Goal: Information Seeking & Learning: Learn about a topic

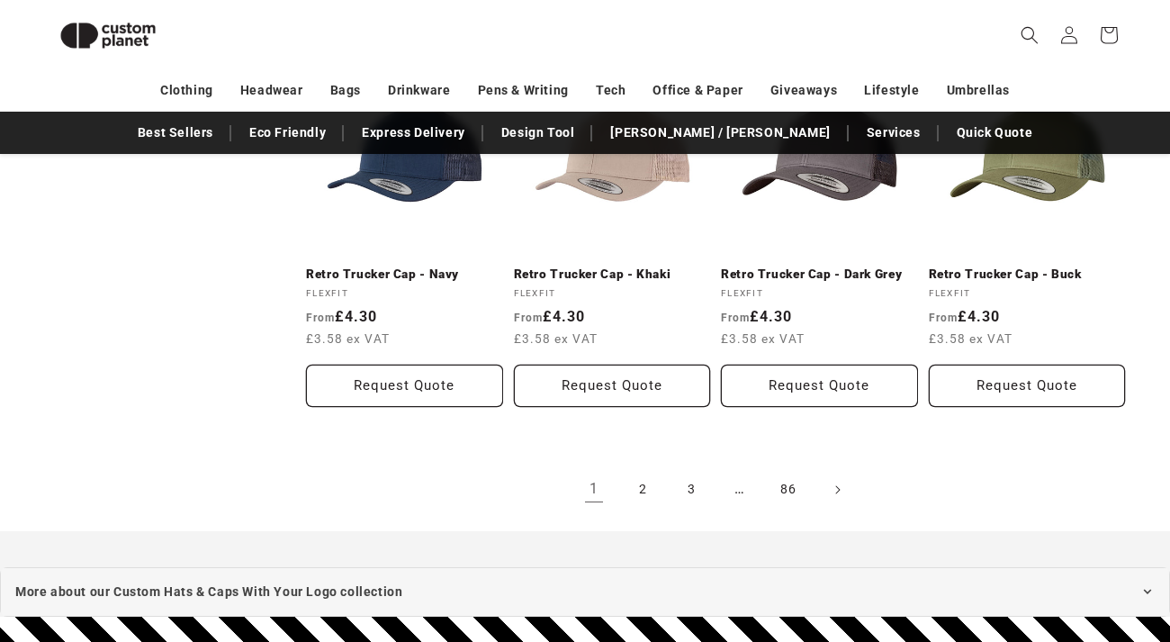
scroll to position [3715, 0]
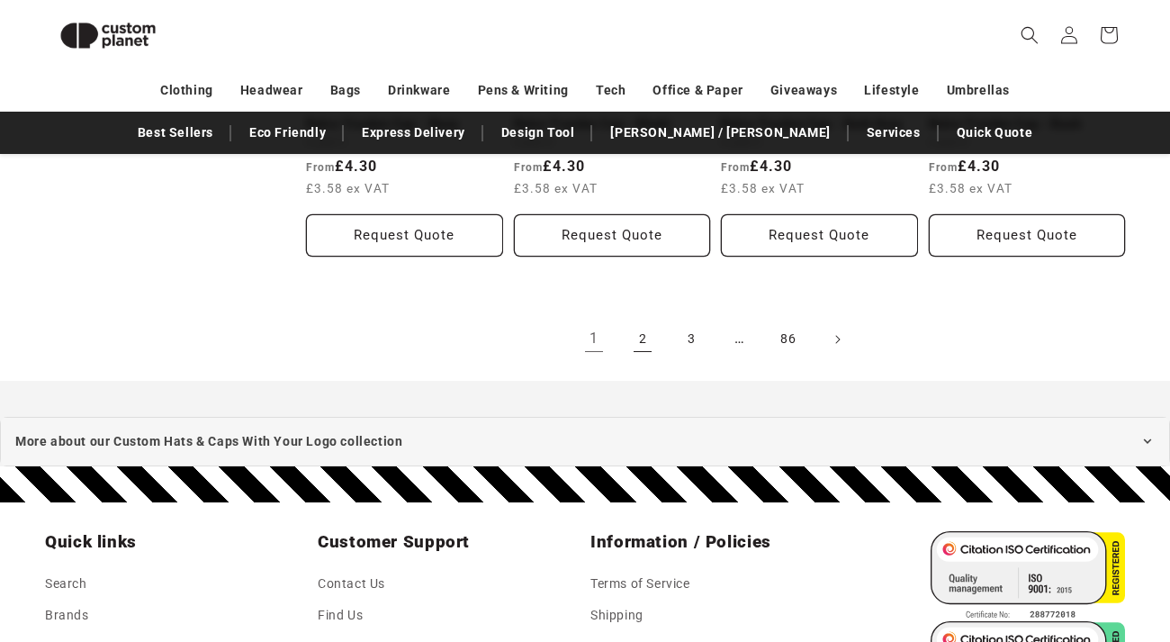
click at [648, 354] on link "2" at bounding box center [643, 340] width 40 height 40
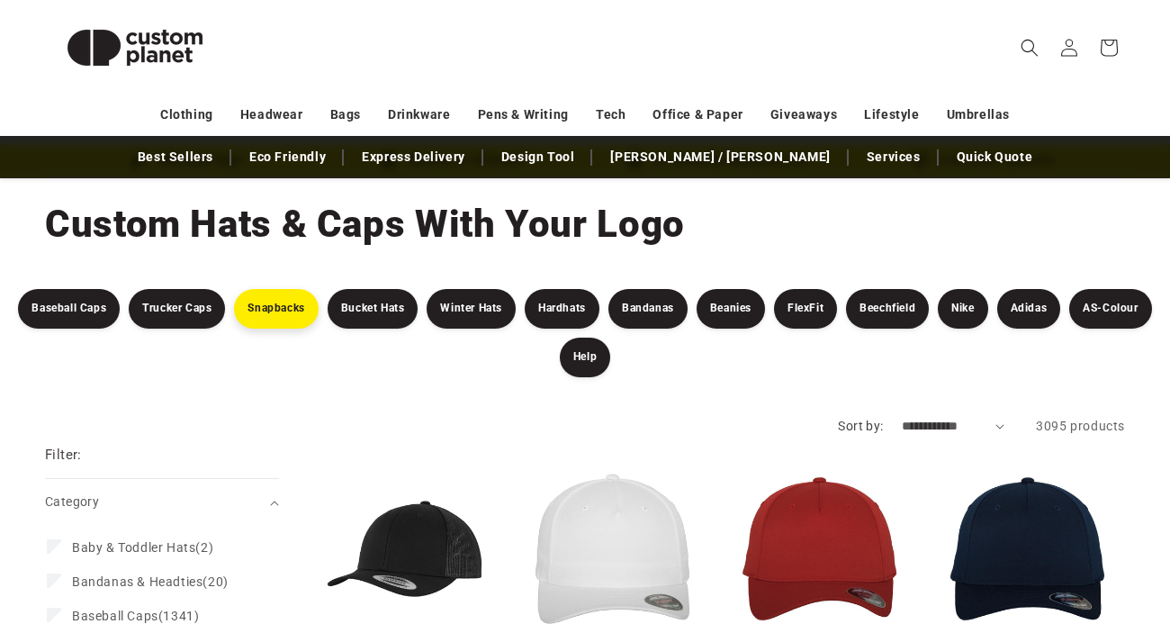
scroll to position [68, 0]
click at [1083, 303] on link "AS-Colour" at bounding box center [1110, 309] width 82 height 40
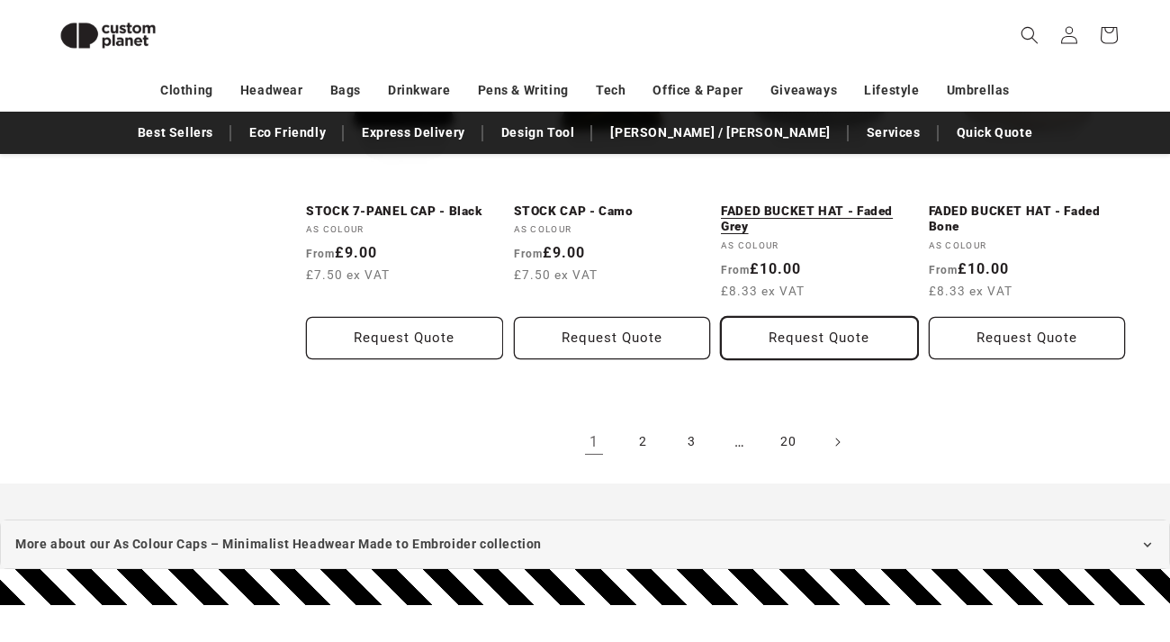
scroll to position [1956, 0]
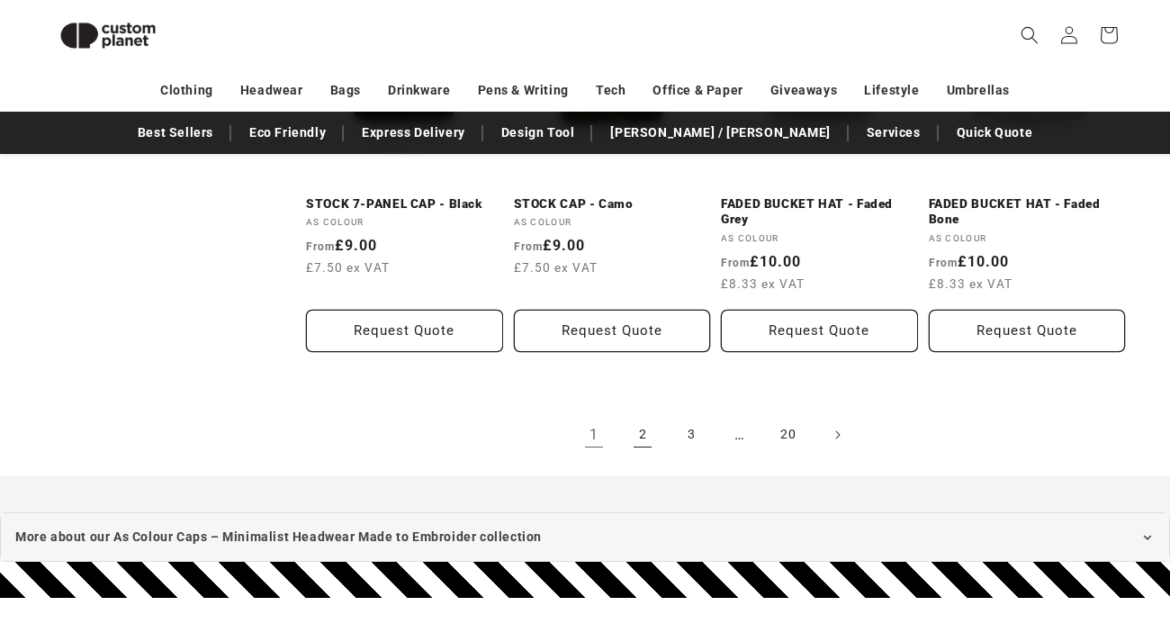
click at [640, 437] on link "2" at bounding box center [643, 435] width 40 height 40
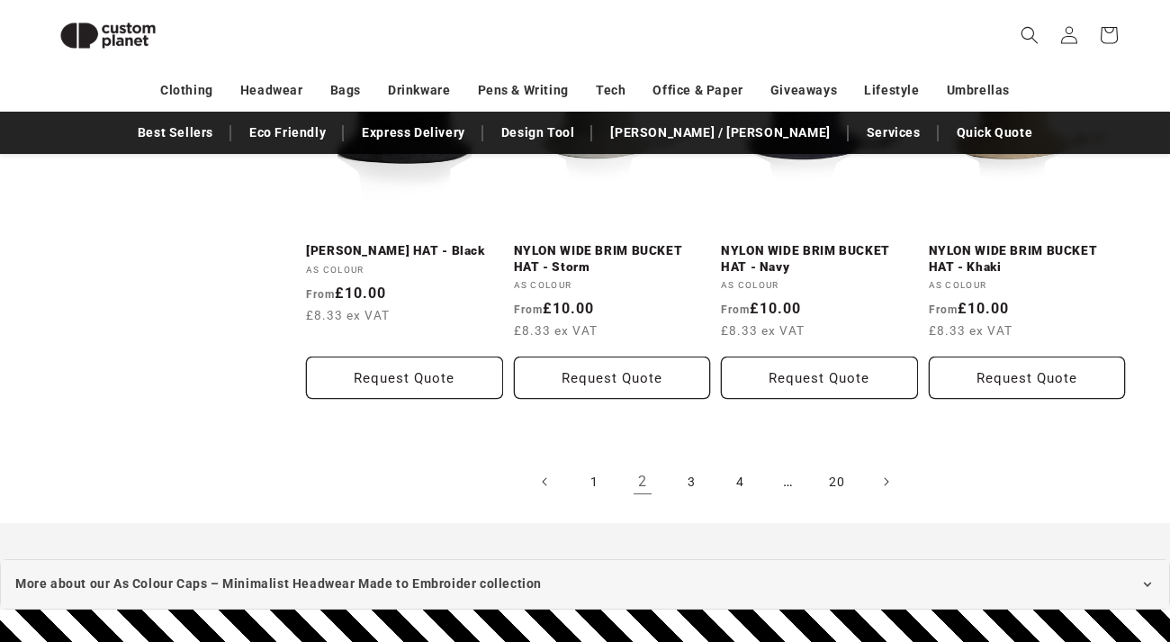
scroll to position [1978, 0]
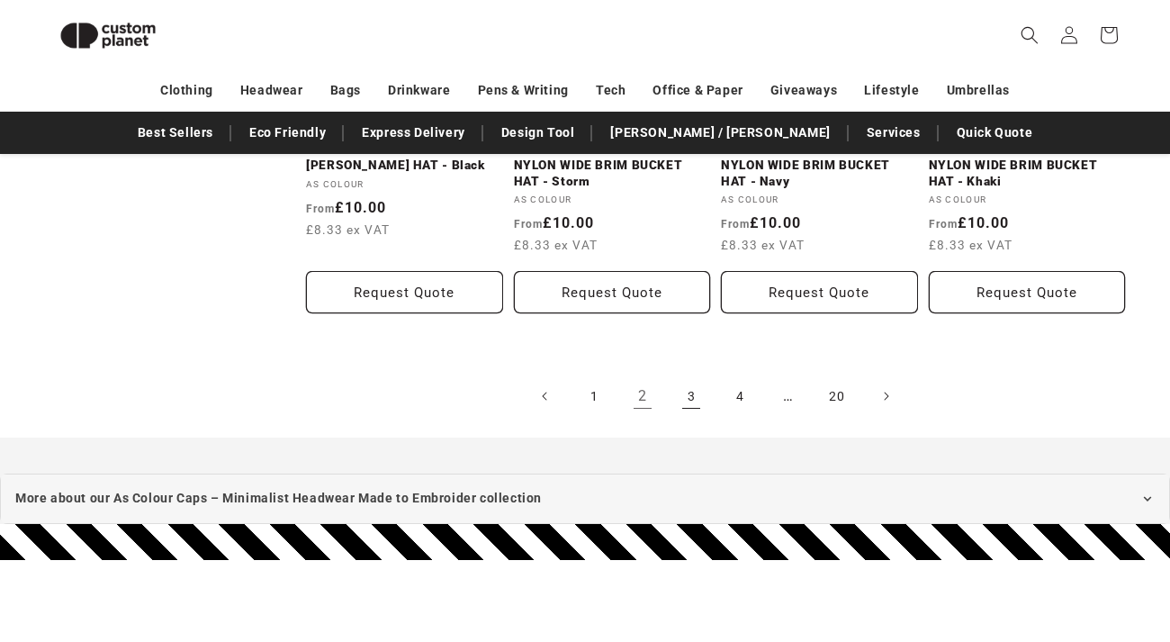
click at [698, 390] on link "3" at bounding box center [691, 396] width 40 height 40
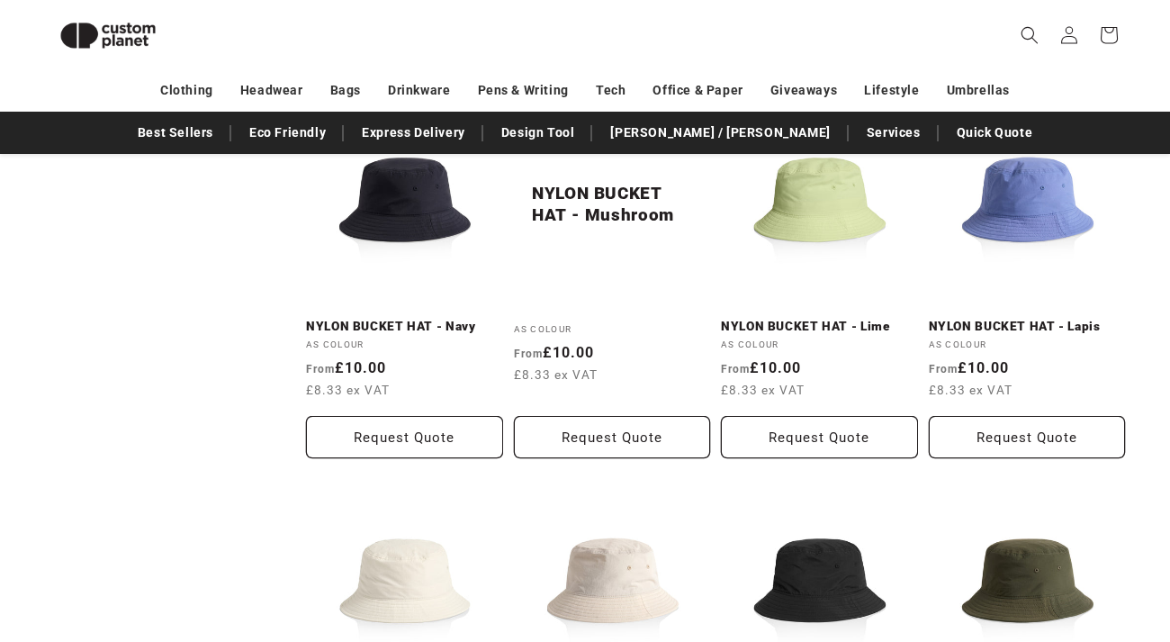
scroll to position [1410, 0]
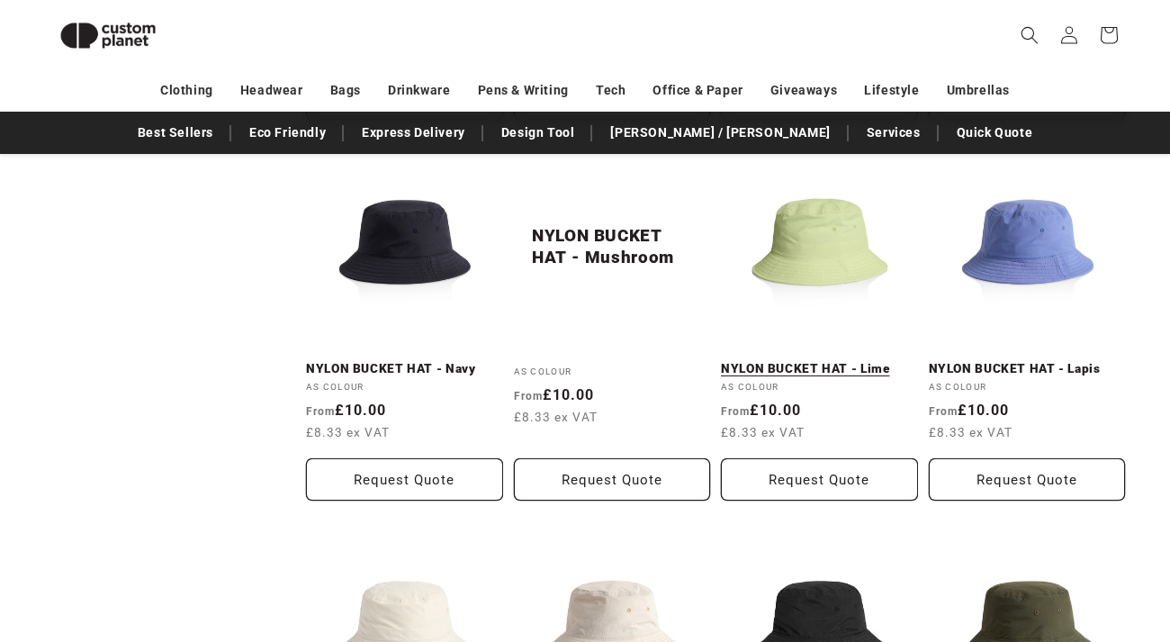
click at [806, 361] on link "NYLON BUCKET HAT - Lime" at bounding box center [819, 369] width 197 height 16
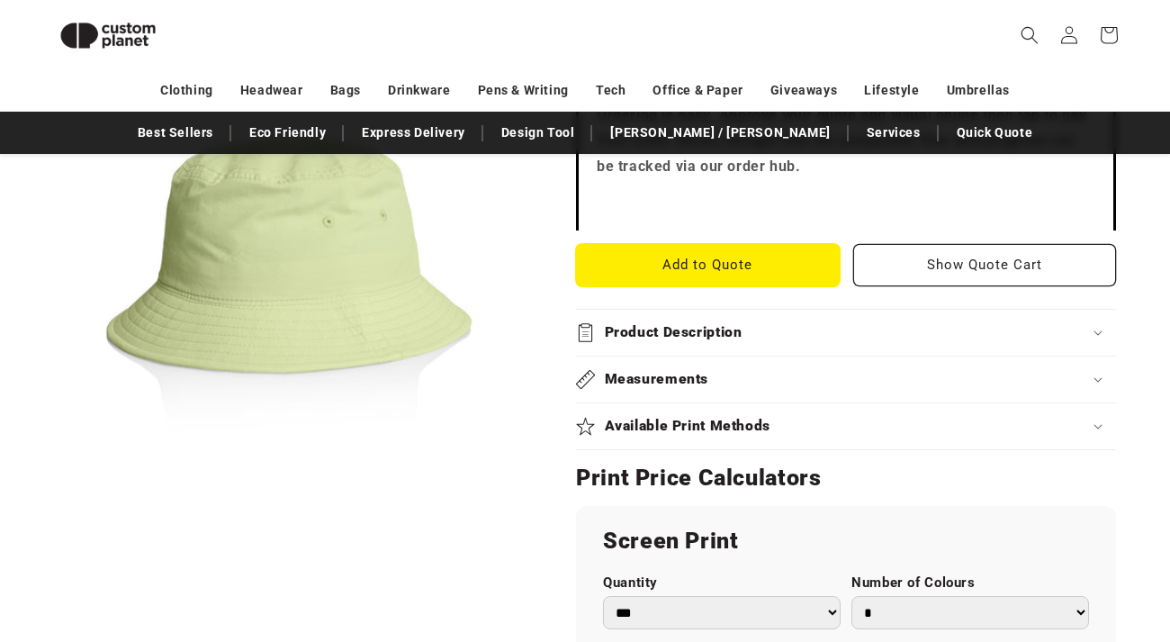
scroll to position [635, 0]
click at [730, 322] on h2 "Product Description" at bounding box center [674, 331] width 138 height 19
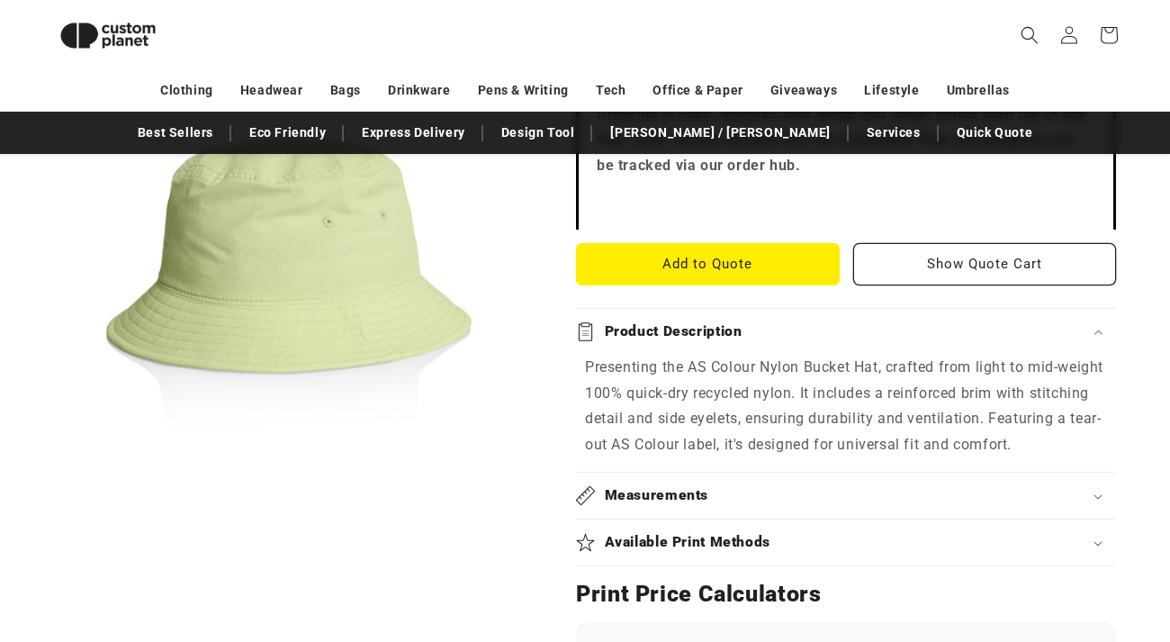
click at [730, 322] on h2 "Product Description" at bounding box center [674, 331] width 138 height 19
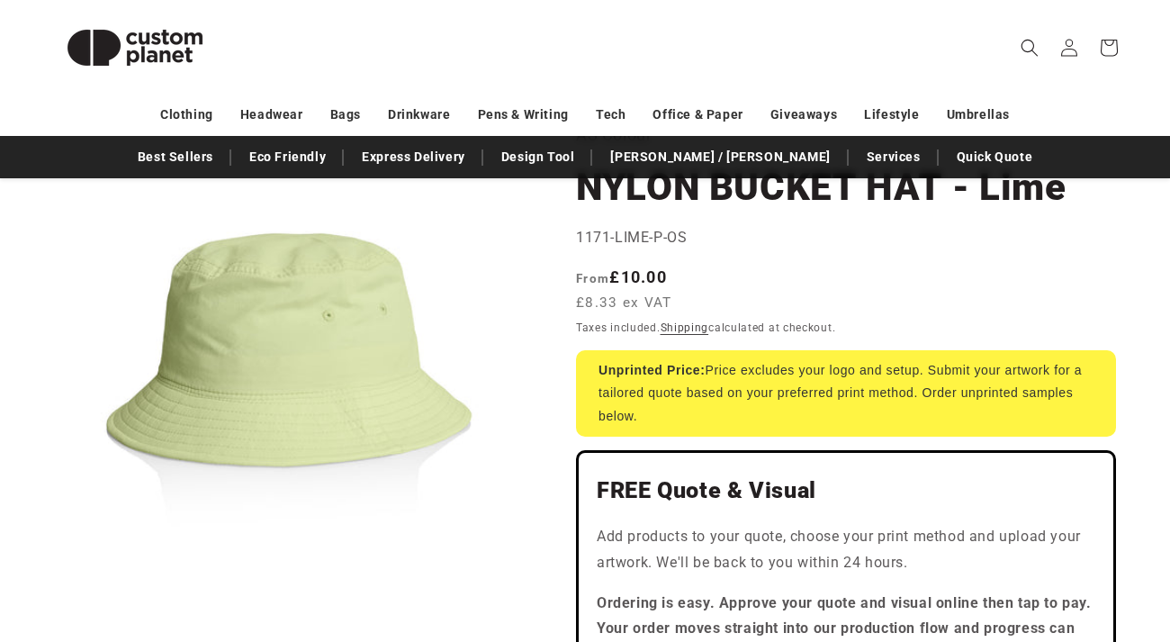
scroll to position [0, 0]
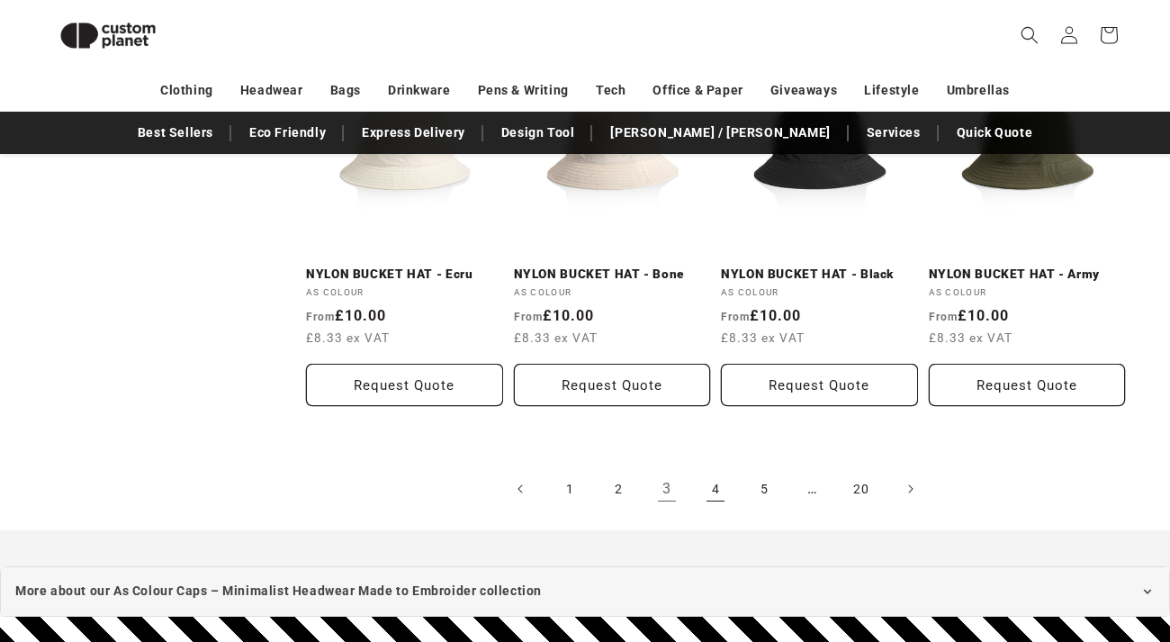
click at [715, 489] on link "4" at bounding box center [716, 489] width 40 height 40
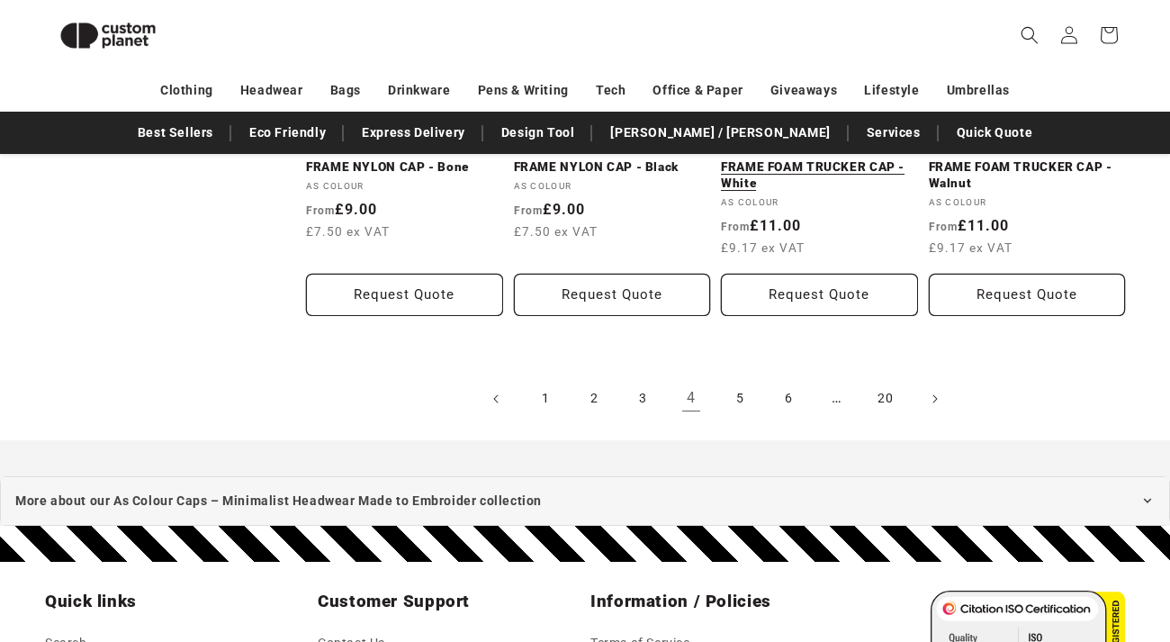
scroll to position [2102, 0]
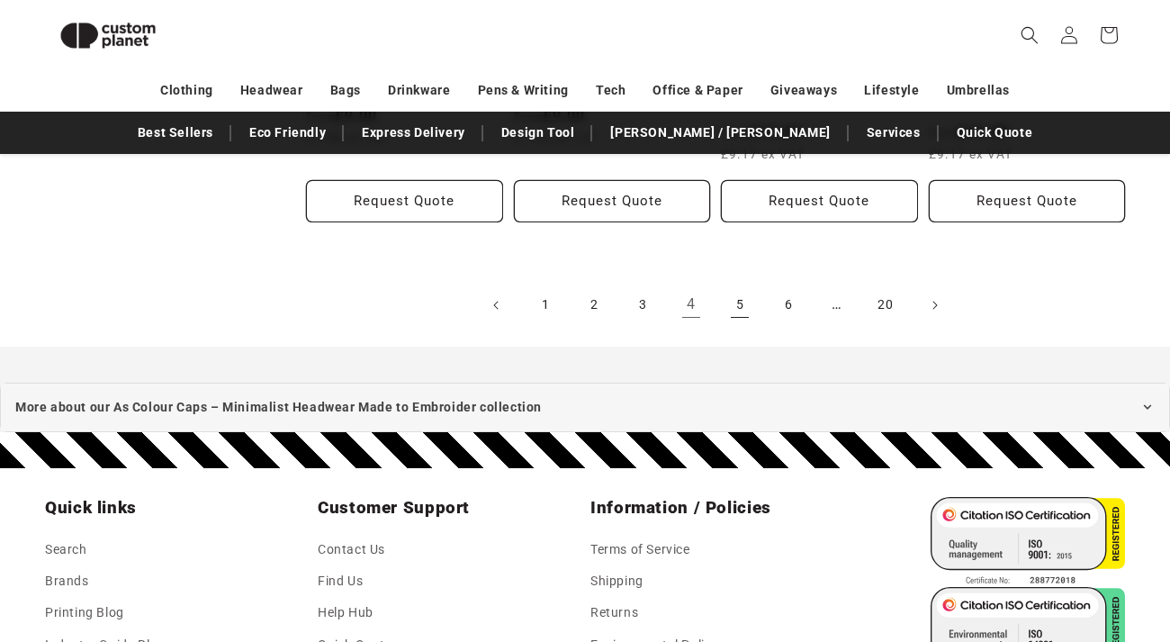
click at [742, 307] on link "5" at bounding box center [740, 305] width 40 height 40
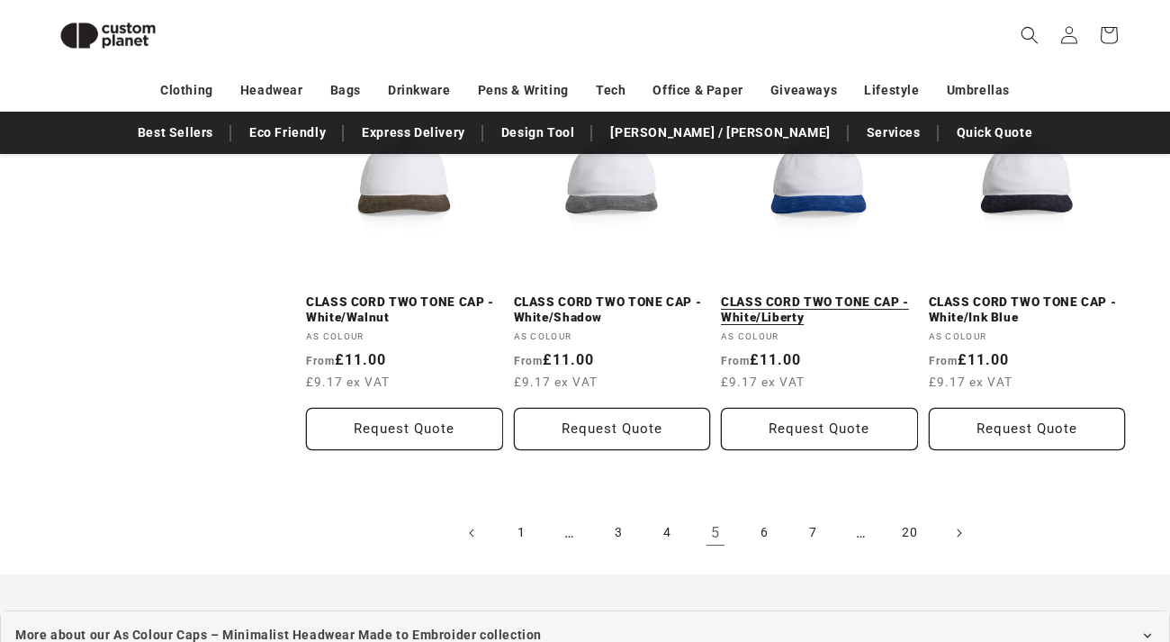
scroll to position [1878, 0]
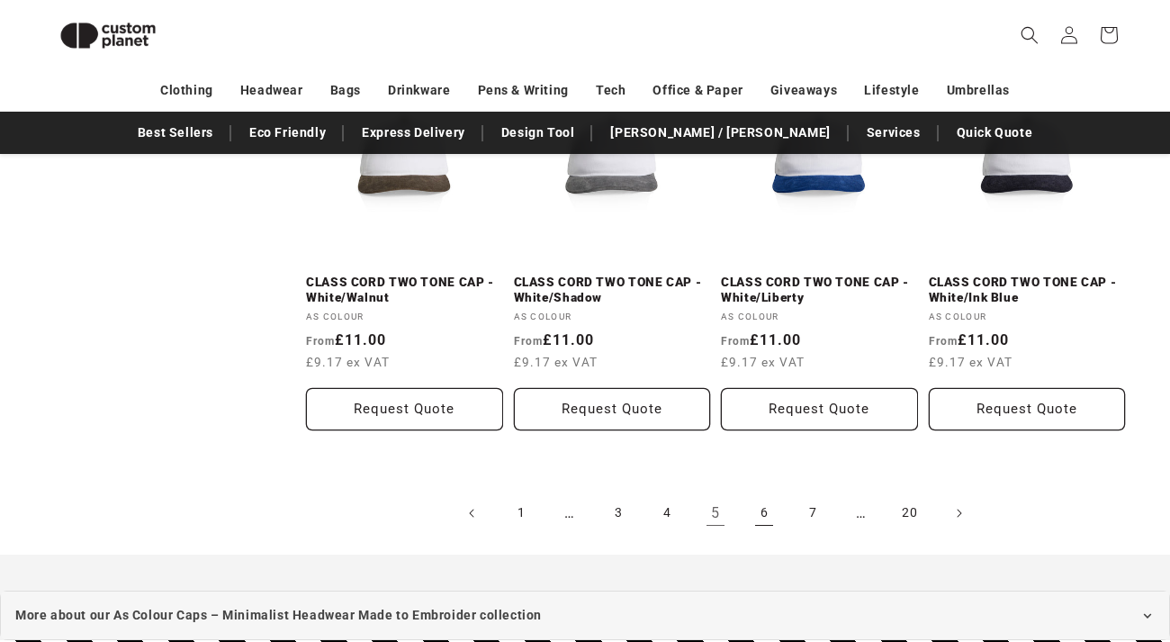
click at [767, 509] on link "6" at bounding box center [764, 513] width 40 height 40
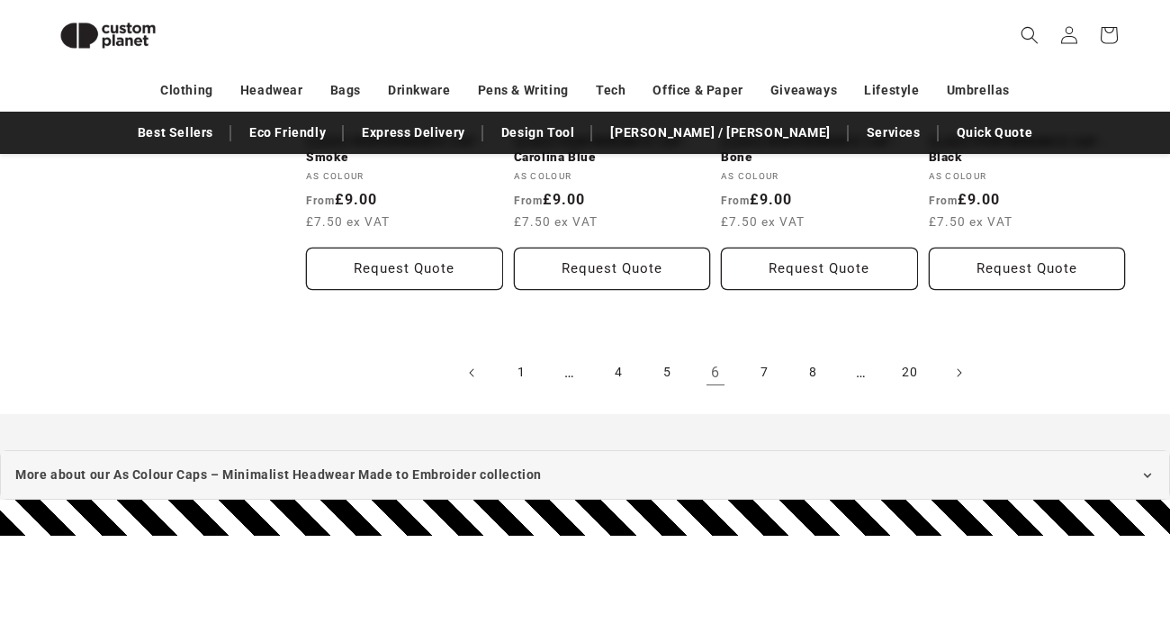
scroll to position [2054, 0]
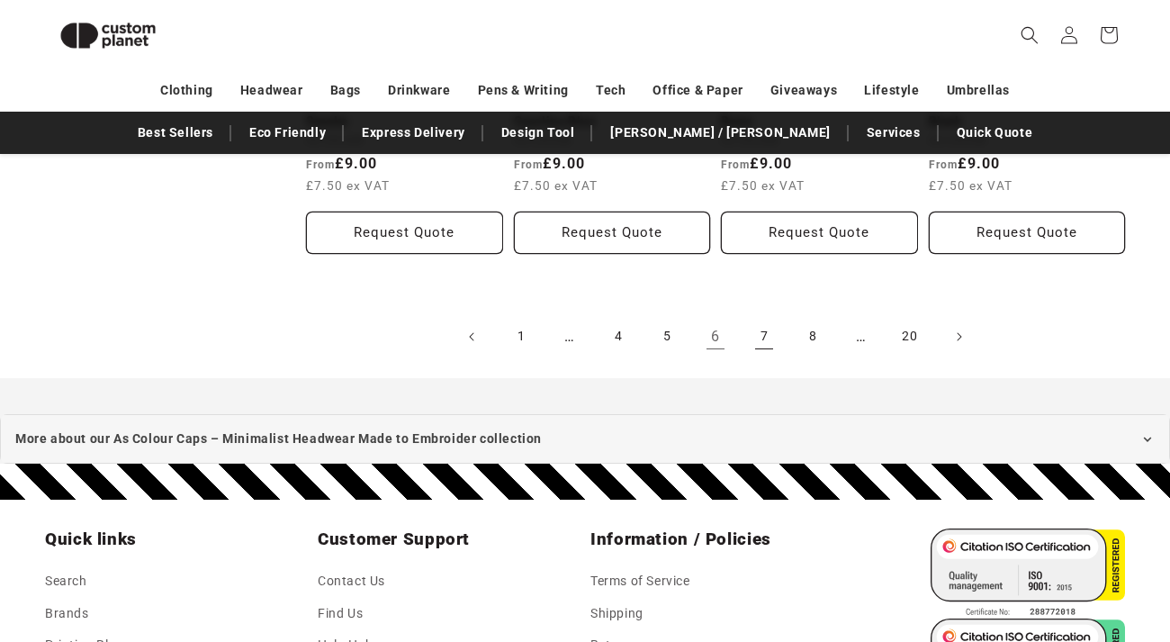
click at [768, 340] on link "7" at bounding box center [764, 337] width 40 height 40
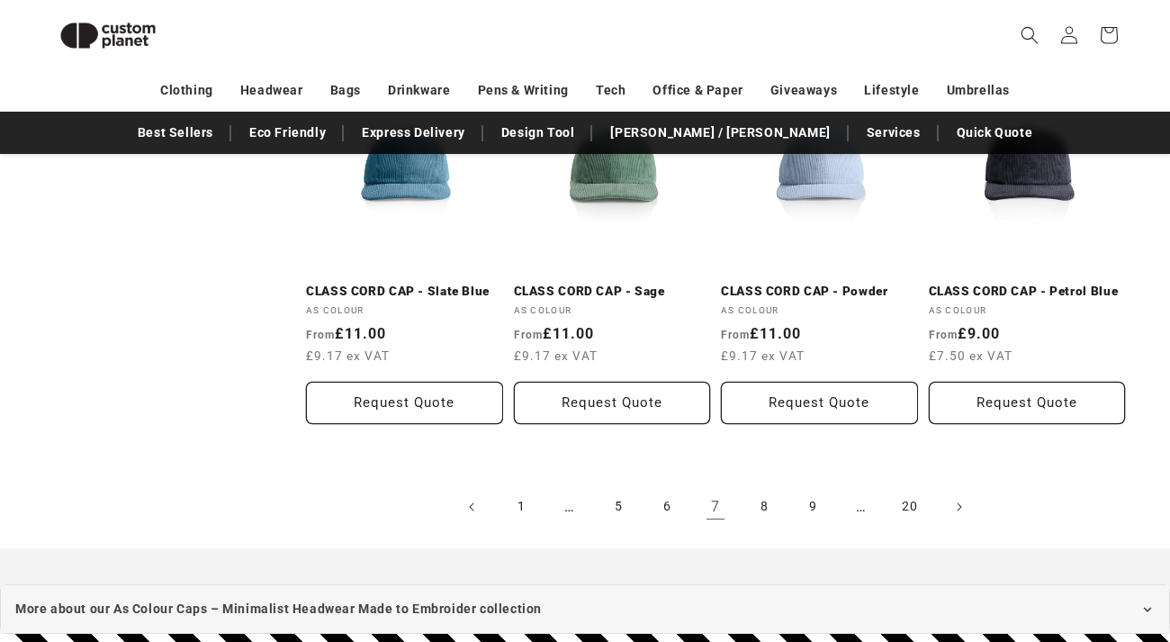
scroll to position [1809, 0]
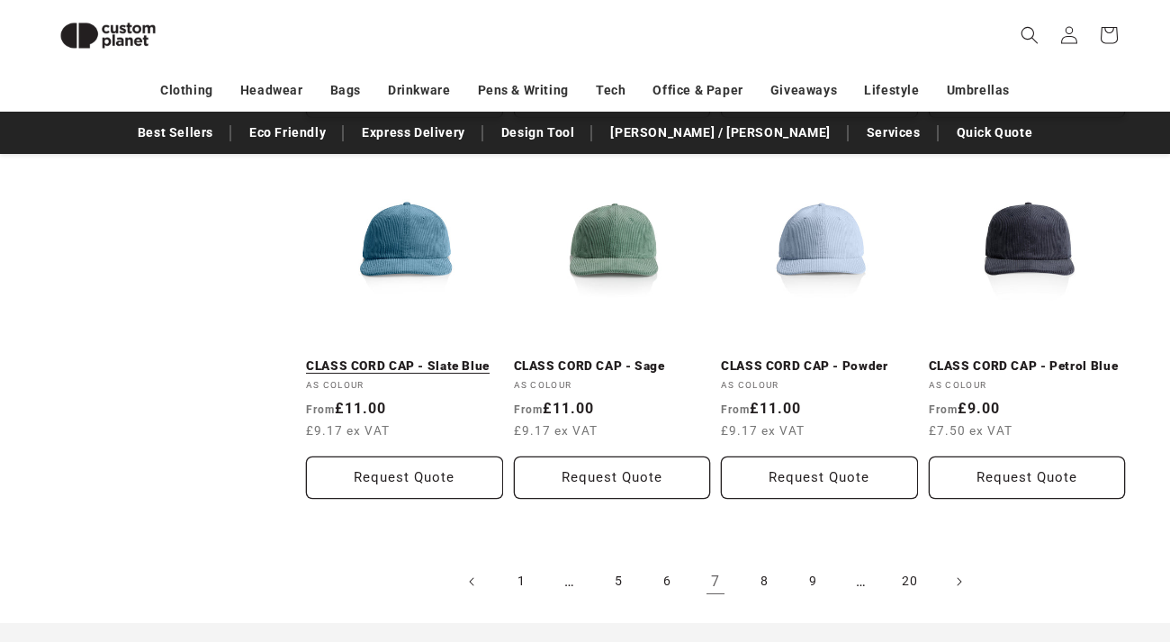
click at [434, 358] on link "CLASS CORD CAP - Slate Blue" at bounding box center [404, 366] width 197 height 16
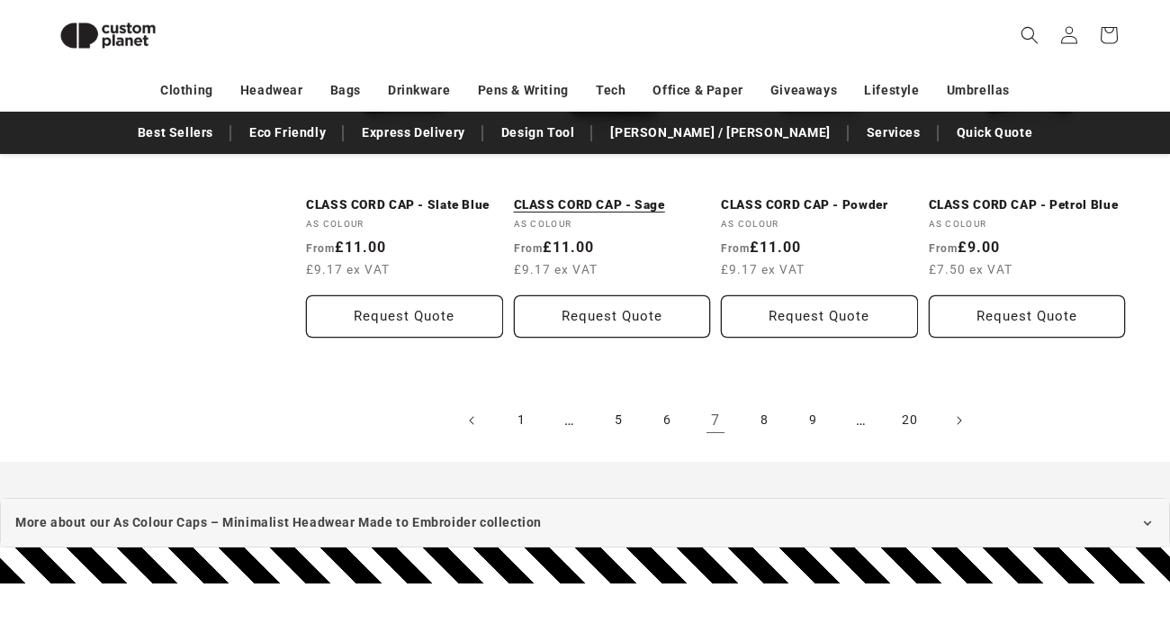
scroll to position [1971, 0]
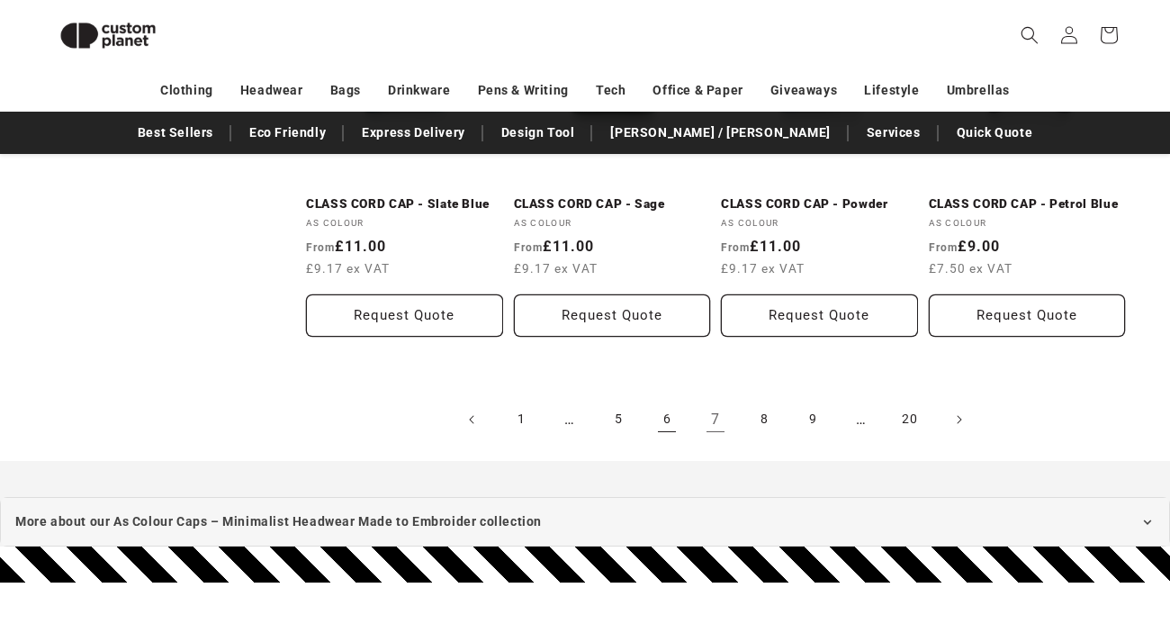
click at [662, 419] on link "6" at bounding box center [667, 420] width 40 height 40
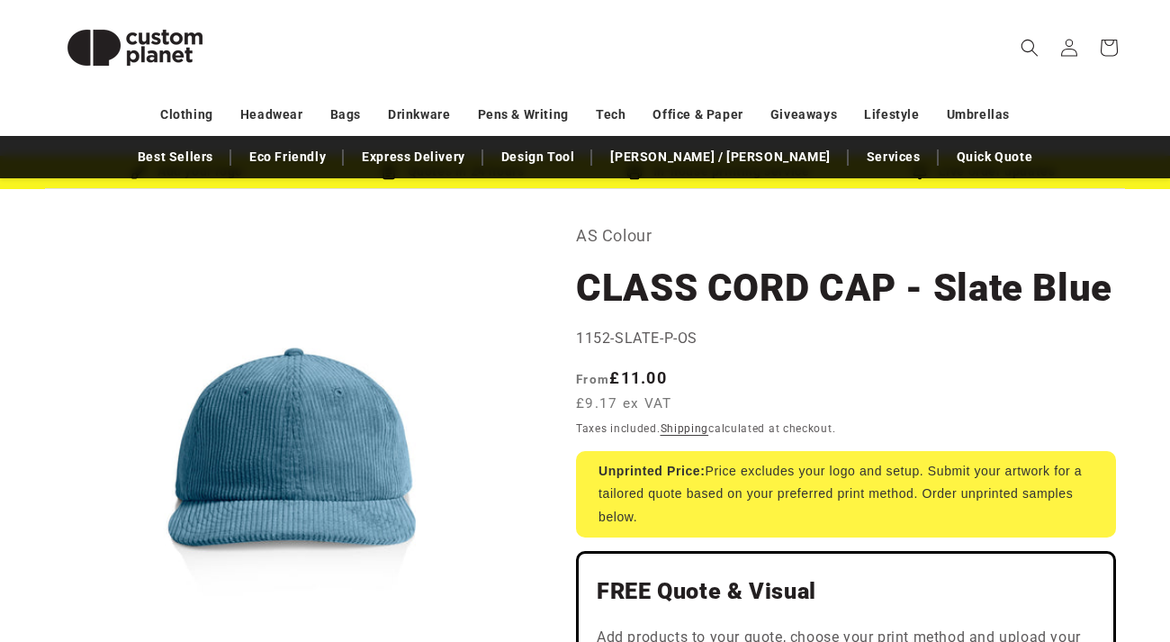
scroll to position [72, 0]
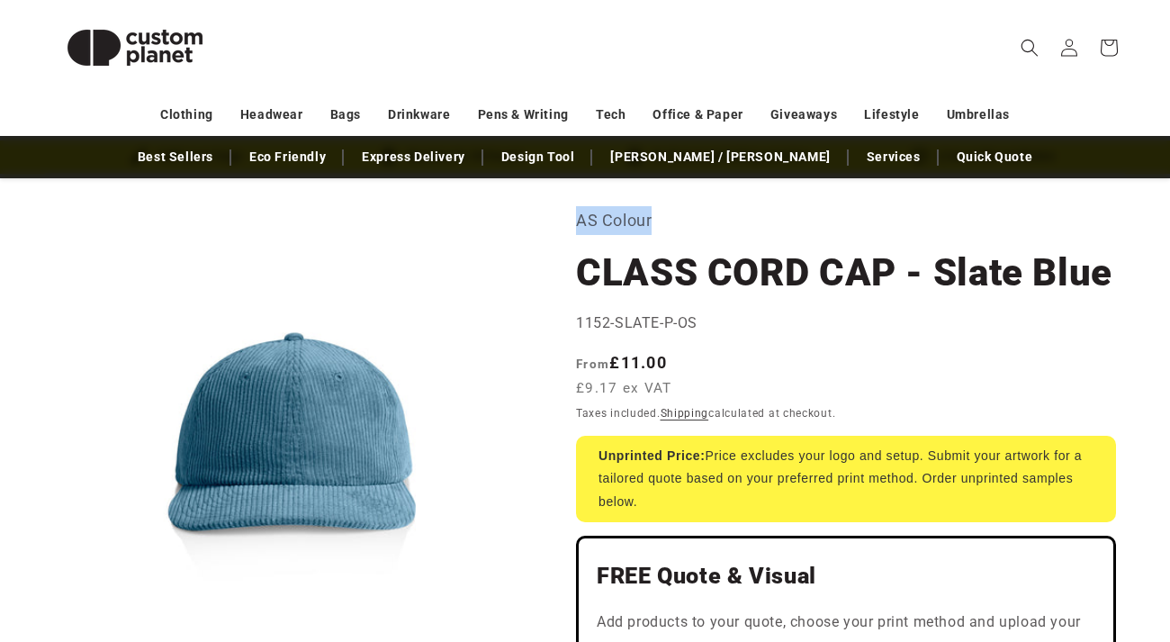
drag, startPoint x: 578, startPoint y: 221, endPoint x: 679, endPoint y: 224, distance: 100.8
click at [680, 223] on p "AS Colour" at bounding box center [846, 220] width 540 height 29
click at [679, 224] on p "AS Colour" at bounding box center [846, 220] width 540 height 29
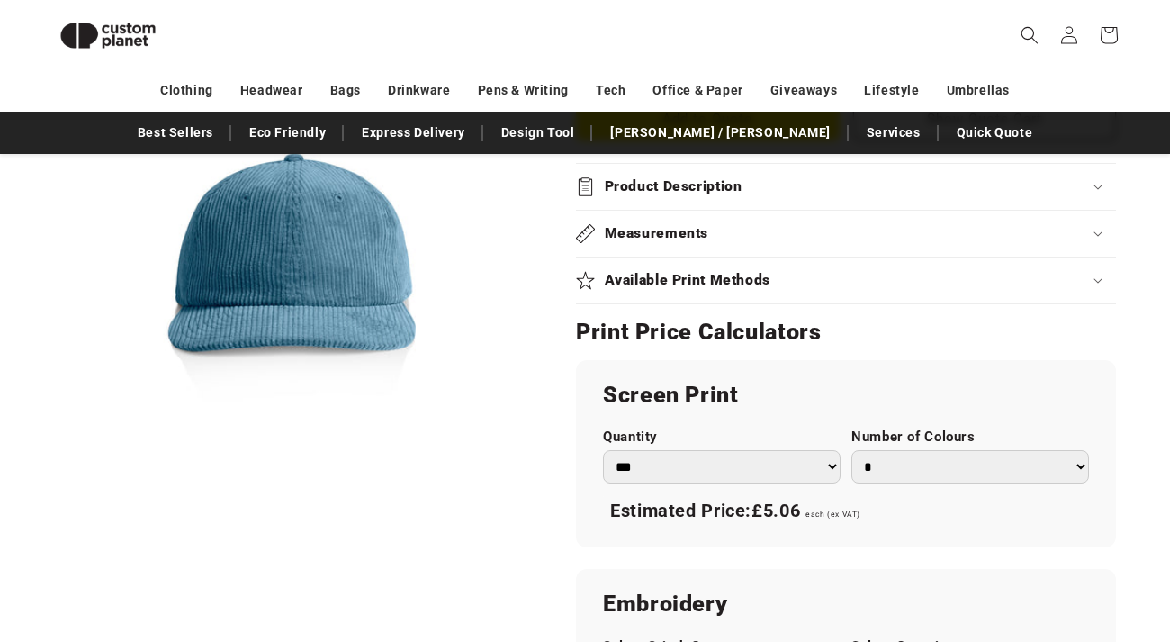
scroll to position [0, 0]
